Goal: Find contact information: Find contact information

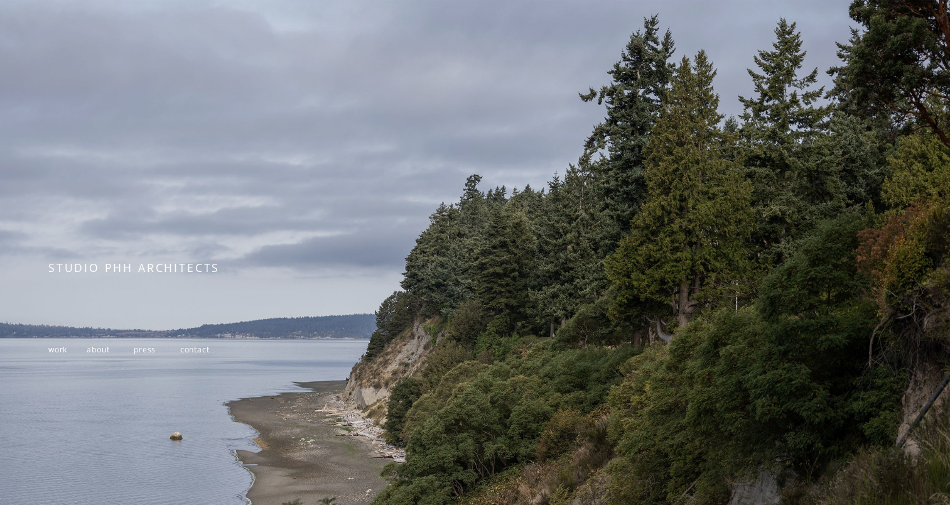
click at [201, 351] on span "contact" at bounding box center [195, 349] width 30 height 11
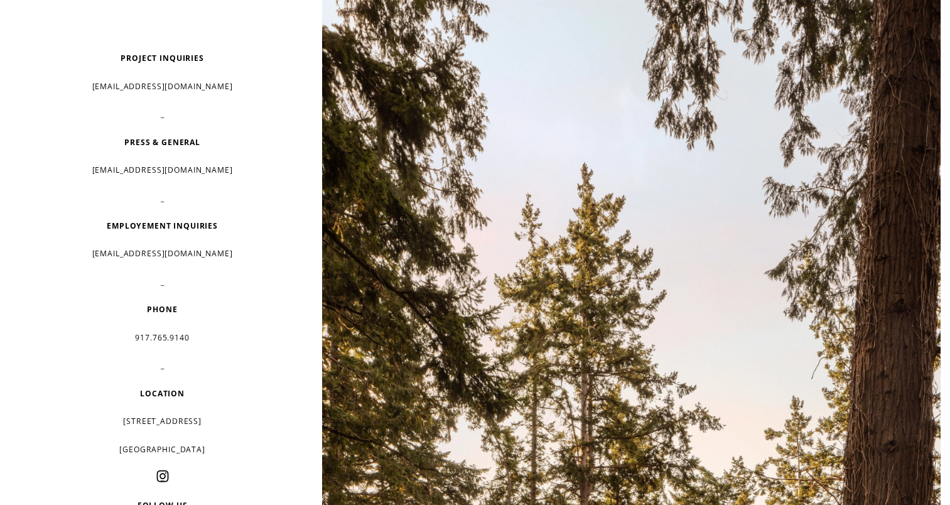
scroll to position [47, 0]
drag, startPoint x: 229, startPoint y: 248, endPoint x: 87, endPoint y: 247, distance: 142.5
click at [87, 247] on p "[EMAIL_ADDRESS][DOMAIN_NAME]" at bounding box center [161, 253] width 227 height 19
copy p "[EMAIL_ADDRESS][DOMAIN_NAME]"
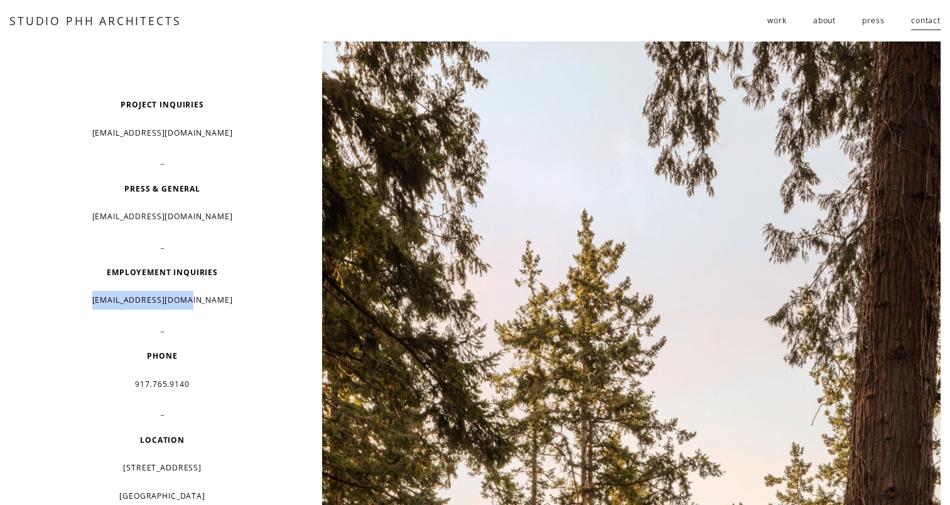
scroll to position [0, 0]
